Goal: Task Accomplishment & Management: Manage account settings

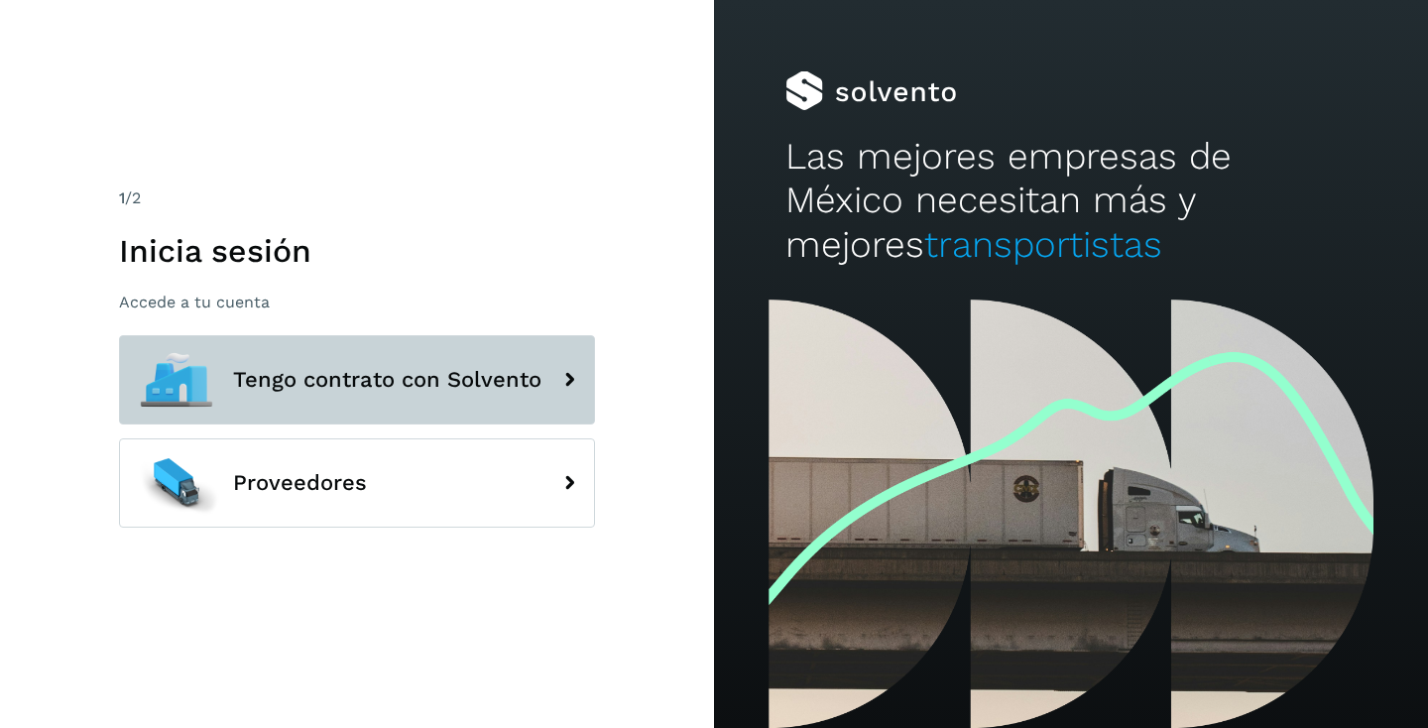
click at [318, 388] on span "Tengo contrato con Solvento" at bounding box center [387, 380] width 308 height 24
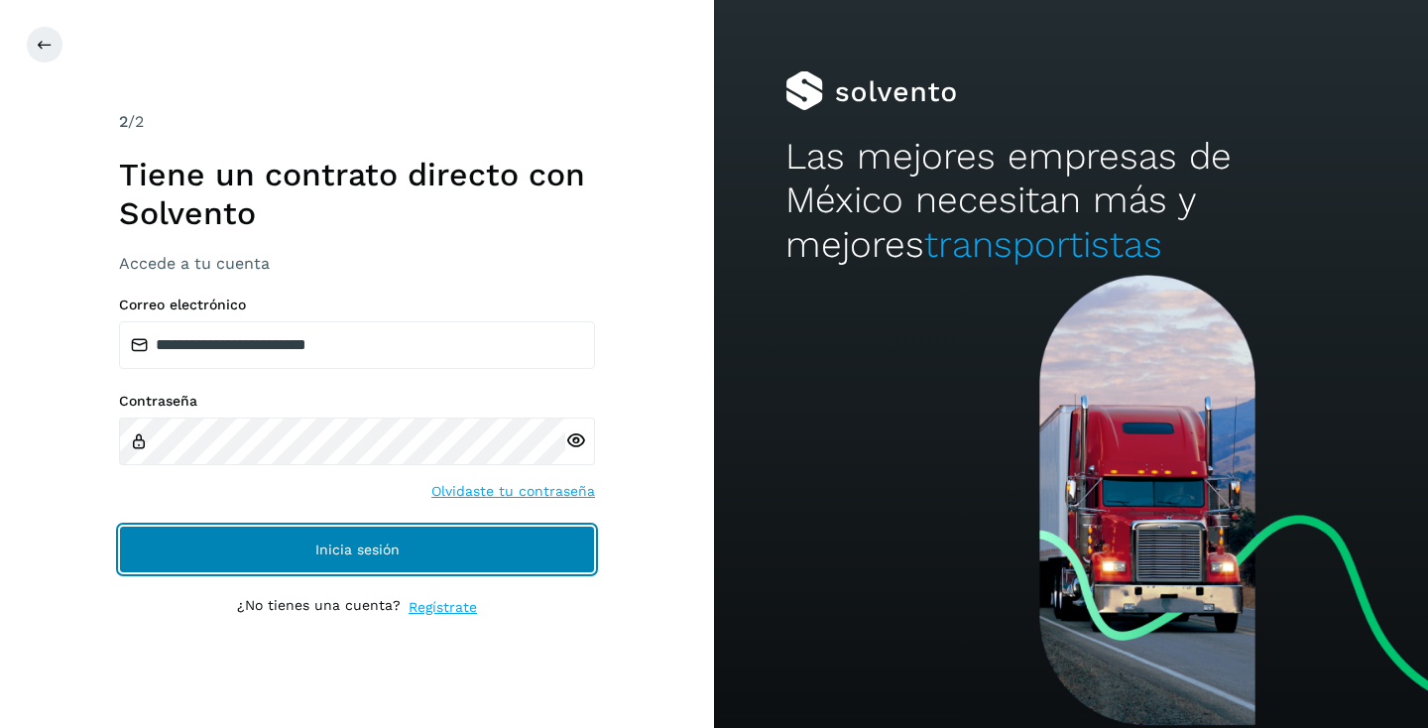
click at [503, 559] on button "Inicia sesión" at bounding box center [357, 549] width 476 height 48
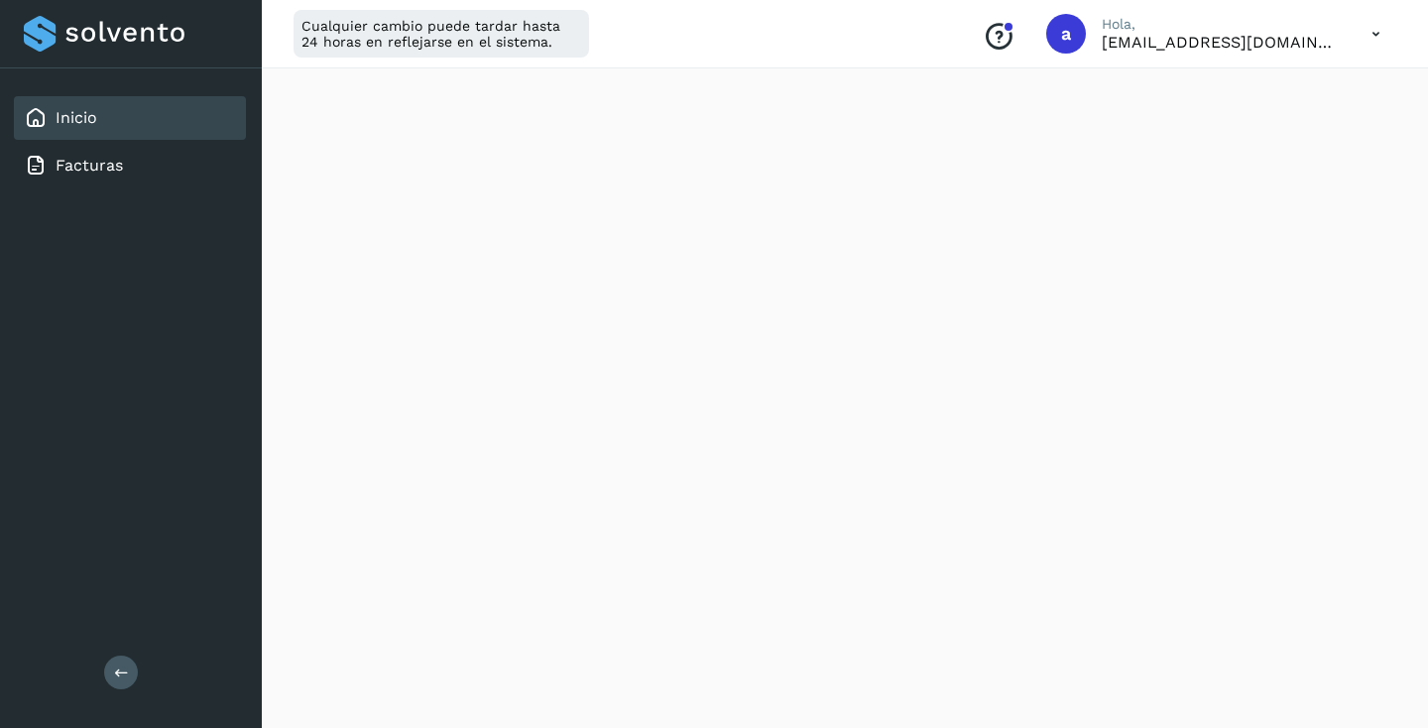
scroll to position [417, 0]
click at [1368, 33] on icon at bounding box center [1375, 34] width 41 height 41
click at [1289, 125] on div "Cerrar sesión" at bounding box center [1277, 128] width 236 height 38
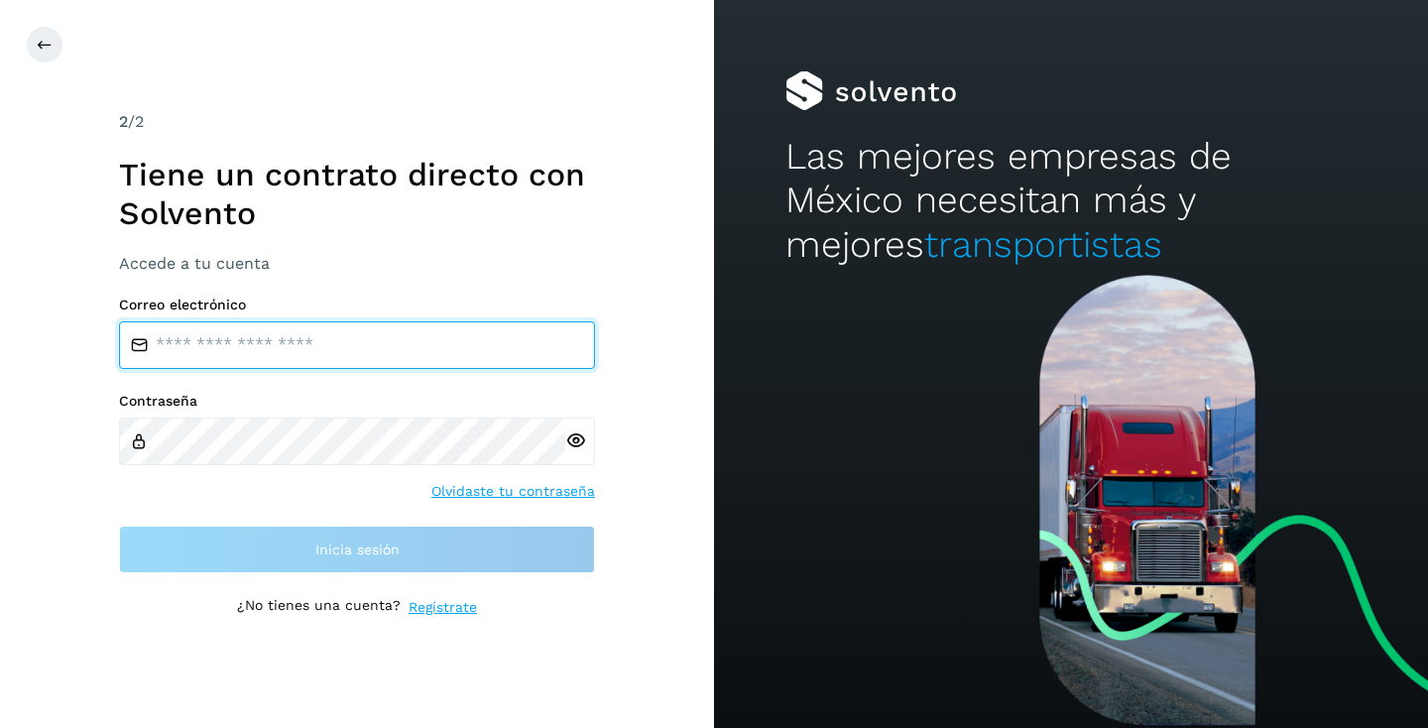
type input "**********"
